Goal: Book appointment/travel/reservation

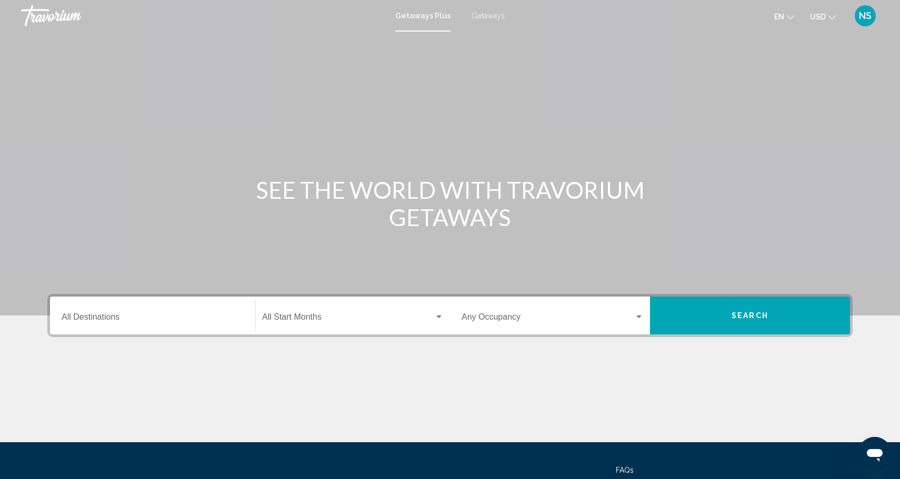
click at [497, 19] on span "Getaways" at bounding box center [487, 16] width 33 height 8
click at [123, 322] on input "Destination All Destinations" at bounding box center [153, 319] width 182 height 9
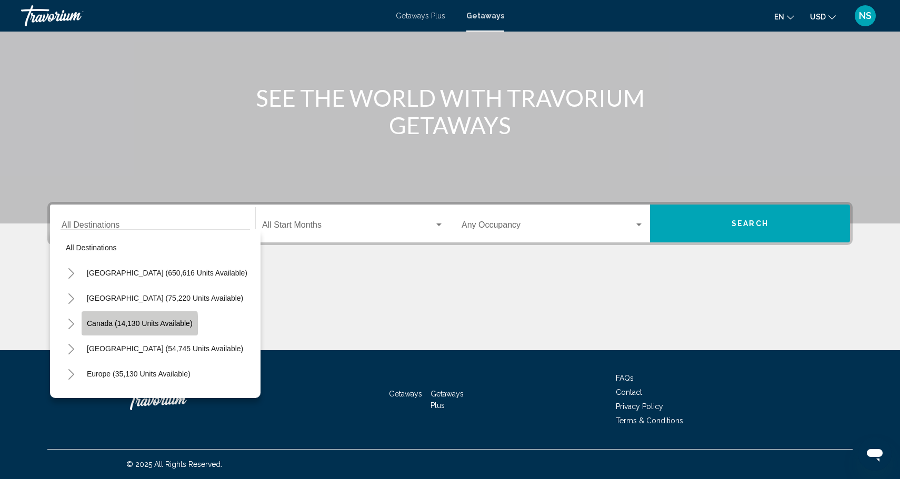
click at [127, 328] on button "Canada (14,130 units available)" at bounding box center [140, 324] width 116 height 24
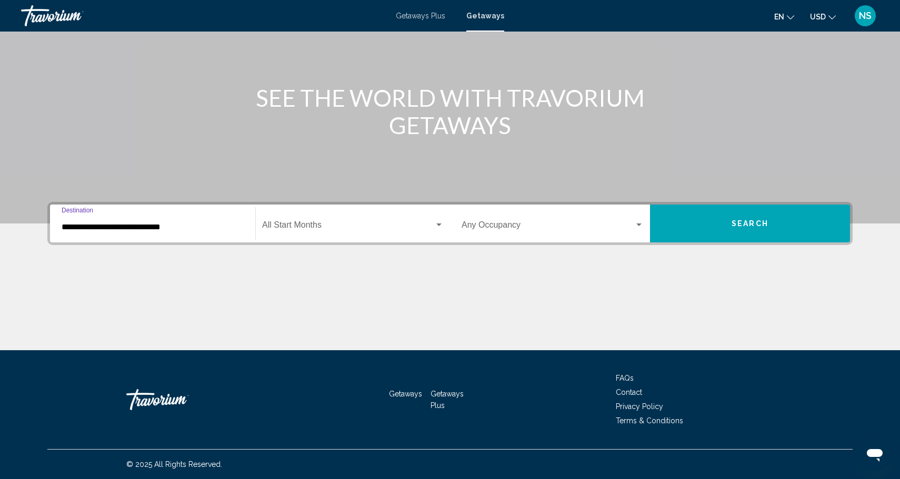
click at [201, 235] on div "**********" at bounding box center [153, 223] width 182 height 33
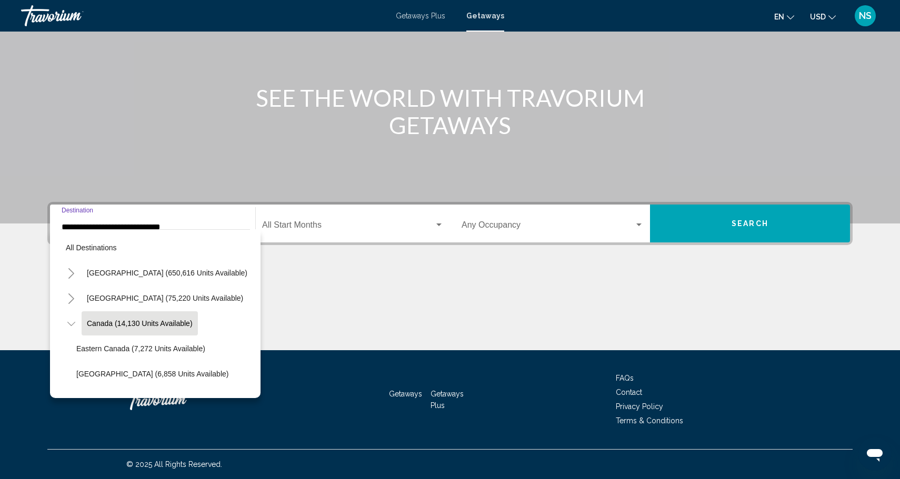
scroll to position [12, 0]
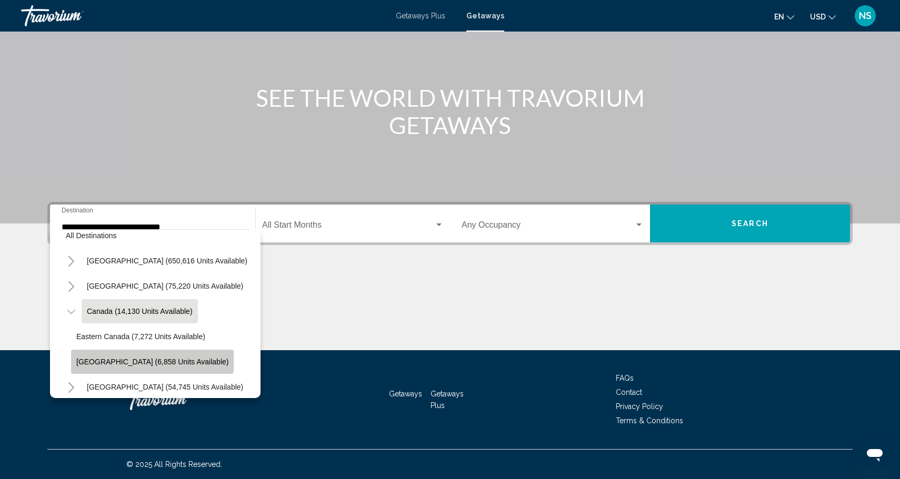
click at [194, 356] on button "[GEOGRAPHIC_DATA] (6,858 units available)" at bounding box center [152, 362] width 163 height 24
type input "**********"
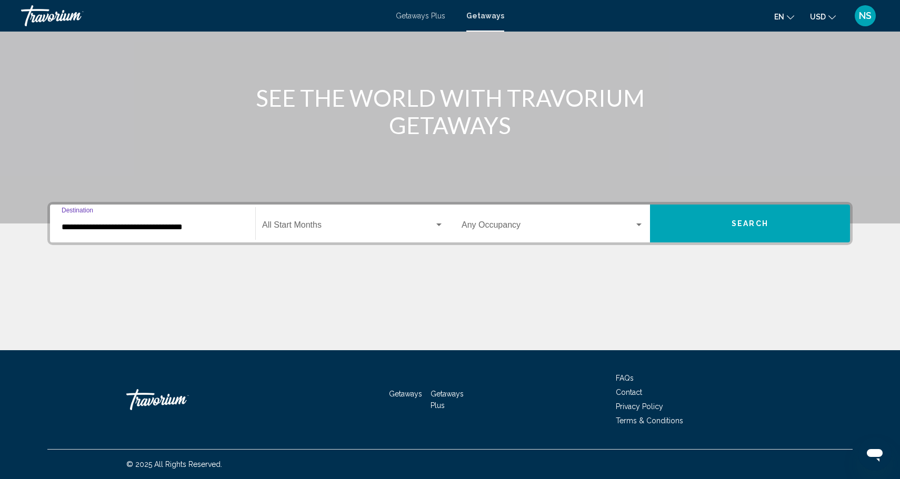
click at [493, 225] on span "Search widget" at bounding box center [547, 227] width 173 height 9
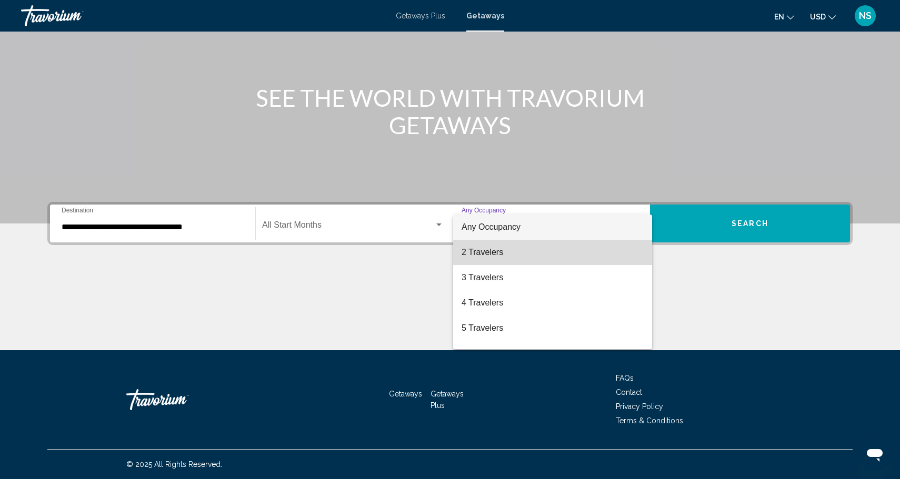
click at [504, 257] on span "2 Travelers" at bounding box center [552, 252] width 182 height 25
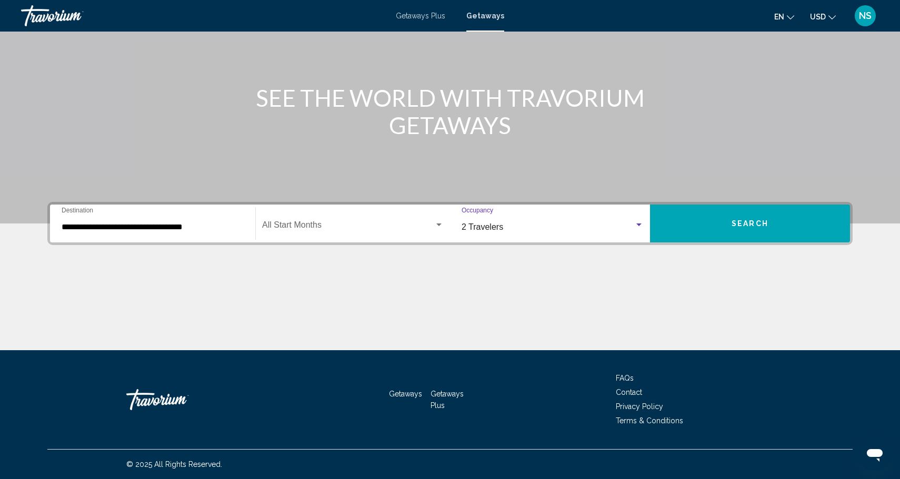
click at [802, 220] on button "Search" at bounding box center [750, 224] width 200 height 38
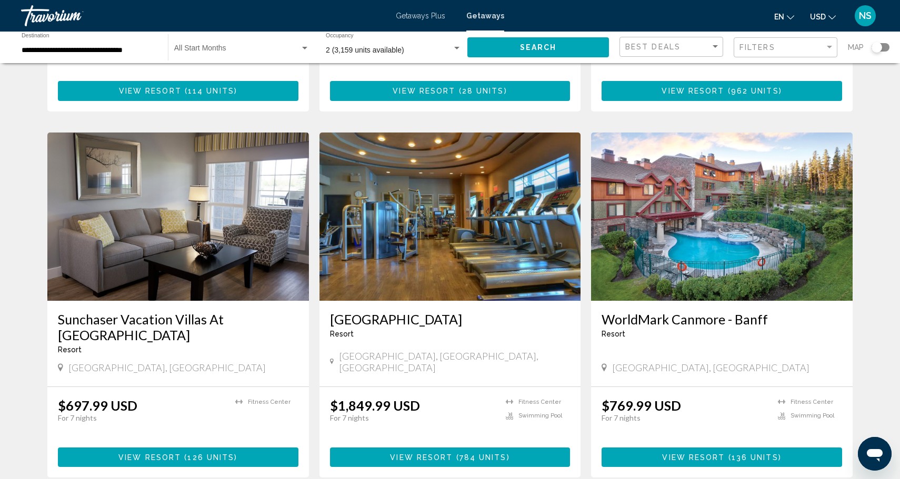
scroll to position [735, 0]
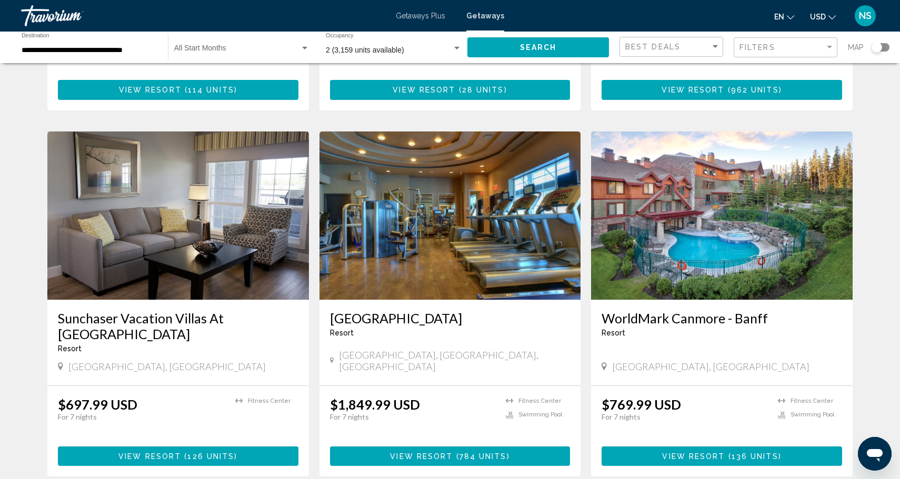
click at [722, 206] on img "Main content" at bounding box center [722, 216] width 262 height 168
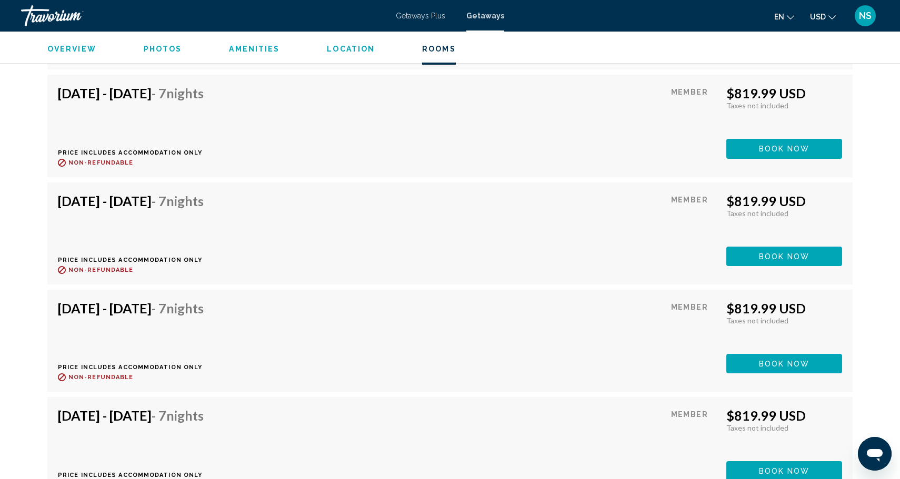
scroll to position [2231, 0]
